Goal: Find specific page/section: Find specific page/section

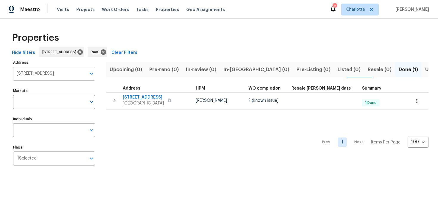
click at [49, 76] on input "34 Powder Brook Ct Dallas GA 30157" at bounding box center [49, 74] width 73 height 14
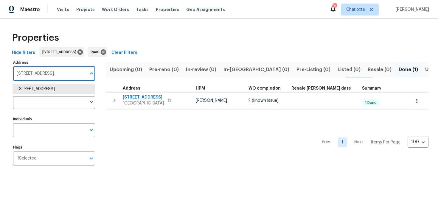
paste input "[STREET_ADDRESS]"
type input "[STREET_ADDRESS]"
click at [49, 90] on li "1006 Eagle Vw Lawrenceville GA 30044" at bounding box center [54, 89] width 82 height 10
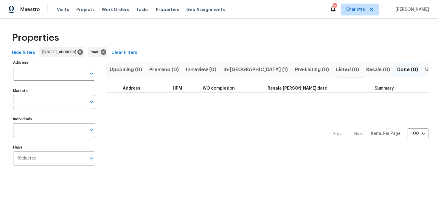
type input "1006 Eagle Vw Lawrenceville GA 30044"
click at [236, 70] on span "In-reno (1)" at bounding box center [255, 69] width 64 height 8
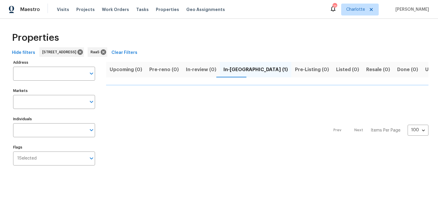
type input "1006 Eagle Vw Lawrenceville GA 30044"
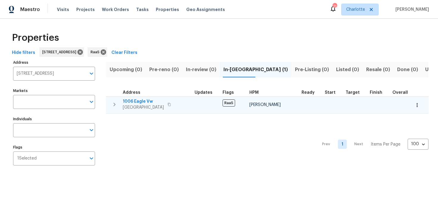
click at [163, 100] on span "1006 Eagle Vw" at bounding box center [143, 102] width 41 height 6
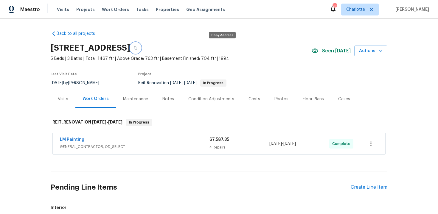
click at [137, 49] on icon "button" at bounding box center [136, 48] width 4 height 4
click at [244, 102] on div "Costs" at bounding box center [254, 99] width 26 height 18
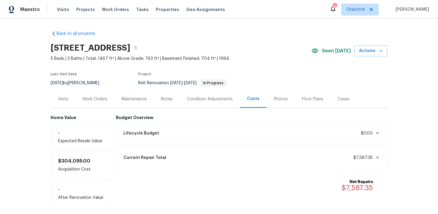
click at [97, 102] on div "Work Orders" at bounding box center [94, 99] width 39 height 18
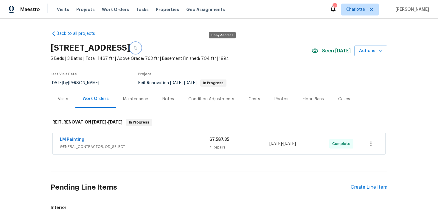
click at [141, 50] on button "button" at bounding box center [135, 48] width 11 height 11
click at [283, 42] on div "[STREET_ADDRESS]" at bounding box center [181, 47] width 260 height 15
click at [141, 46] on button "button" at bounding box center [135, 48] width 11 height 11
